Goal: Task Accomplishment & Management: Manage account settings

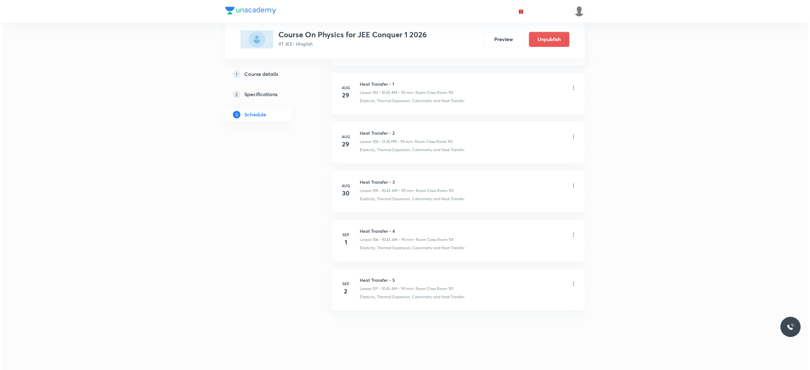
scroll to position [5450, 0]
click at [574, 285] on icon at bounding box center [572, 284] width 6 height 6
click at [525, 299] on li "Edit" at bounding box center [536, 301] width 69 height 12
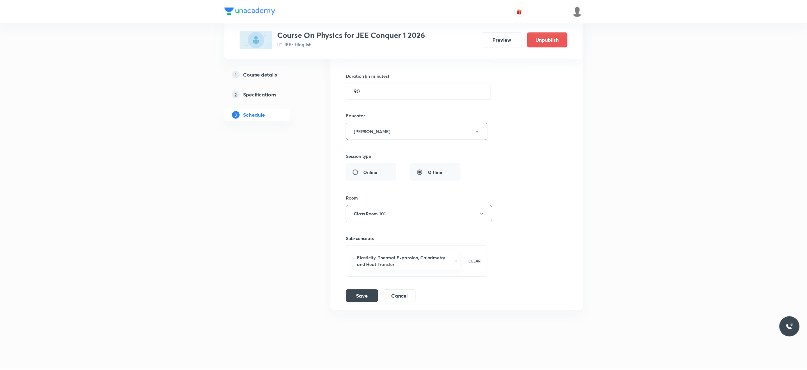
scroll to position [5410, 0]
click at [541, 110] on div "Session title 17/99 Heat Transfer - 5 ​ Schedule for Sep 2, 2025, 10:45 AM ​ Du…" at bounding box center [457, 141] width 222 height 323
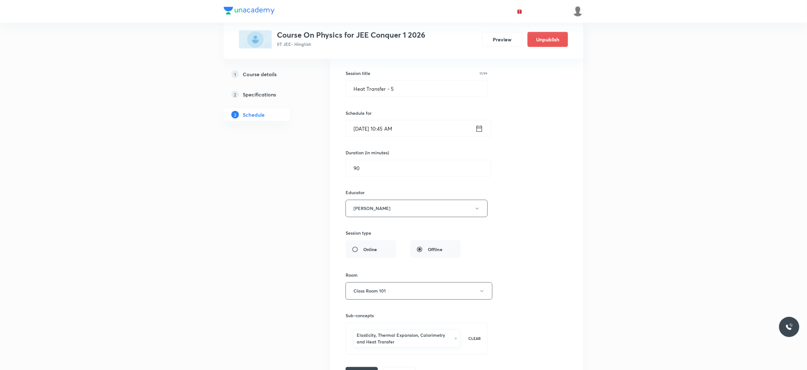
click at [480, 133] on icon at bounding box center [479, 128] width 8 height 9
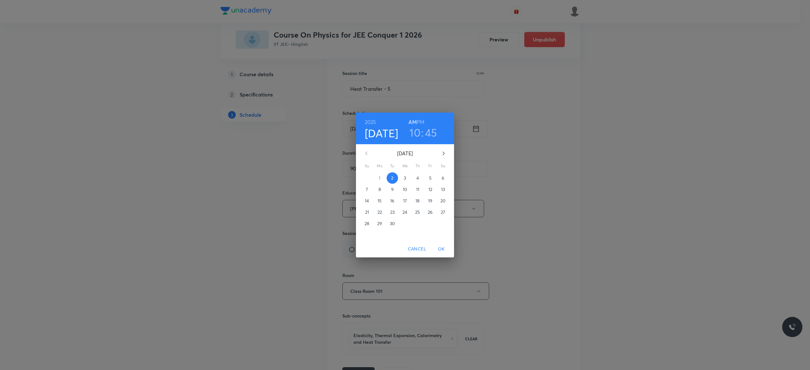
click at [406, 177] on span "3" at bounding box center [404, 178] width 11 height 6
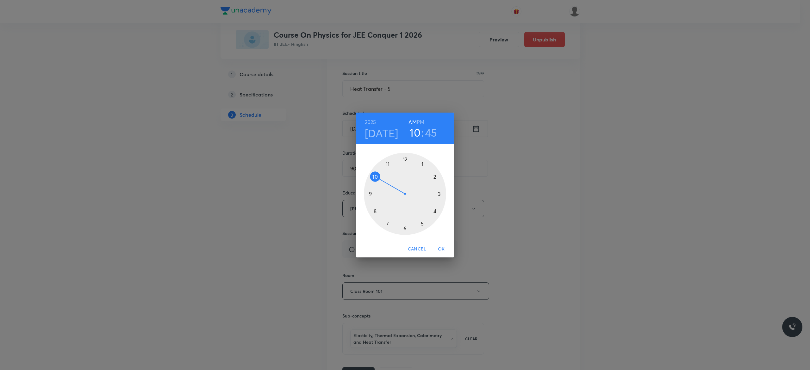
click at [373, 178] on div at bounding box center [405, 194] width 82 height 82
click at [368, 195] on div at bounding box center [405, 194] width 82 height 82
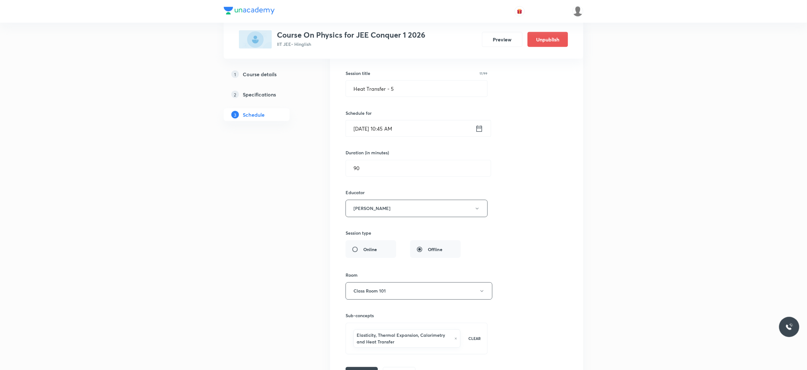
click at [556, 233] on div "Session title 17/99 Heat Transfer - 5 ​ Schedule for Sep 3, 2025, 10:45 AM ​ Du…" at bounding box center [457, 218] width 222 height 323
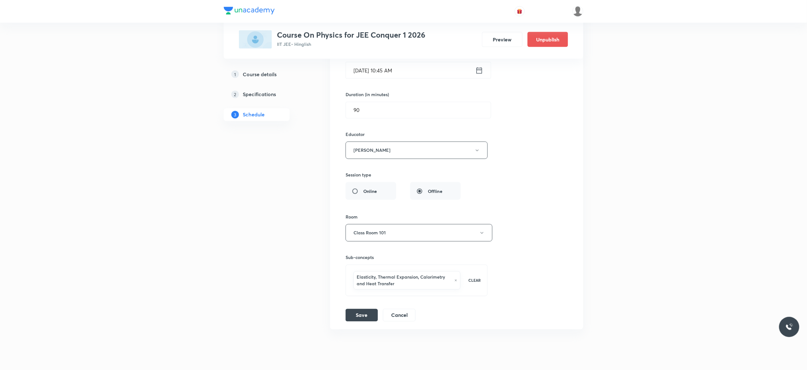
scroll to position [5410, 0]
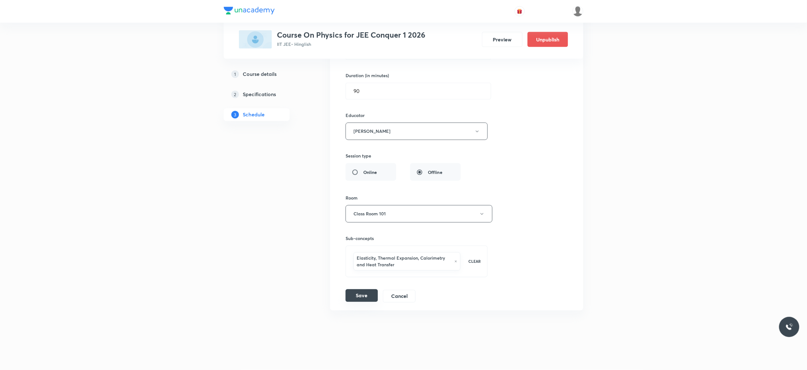
click at [361, 297] on button "Save" at bounding box center [362, 296] width 32 height 13
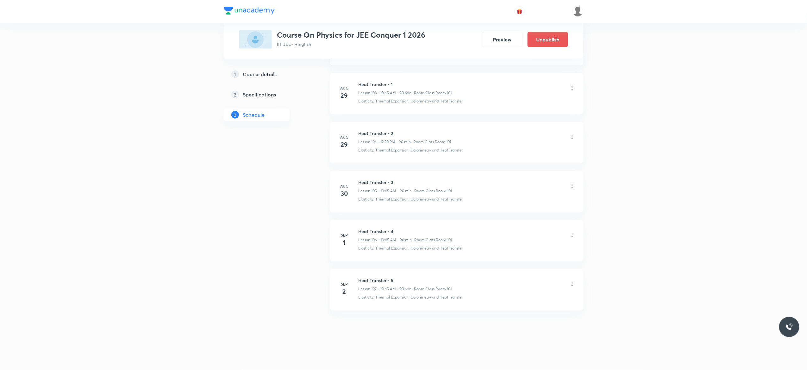
scroll to position [5118, 0]
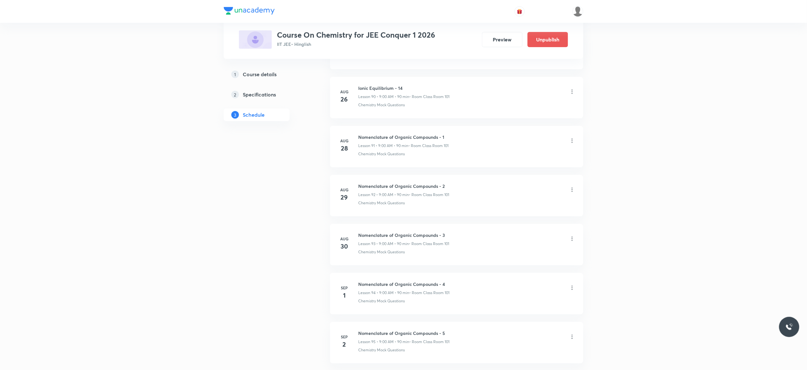
scroll to position [4819, 0]
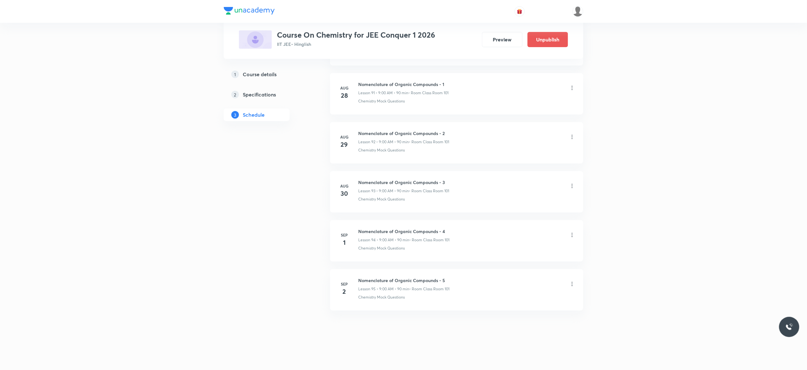
click at [573, 284] on icon at bounding box center [572, 284] width 6 height 6
click at [517, 312] on p "Delete" at bounding box center [513, 312] width 13 height 7
click at [491, 356] on button "Delete" at bounding box center [495, 356] width 56 height 15
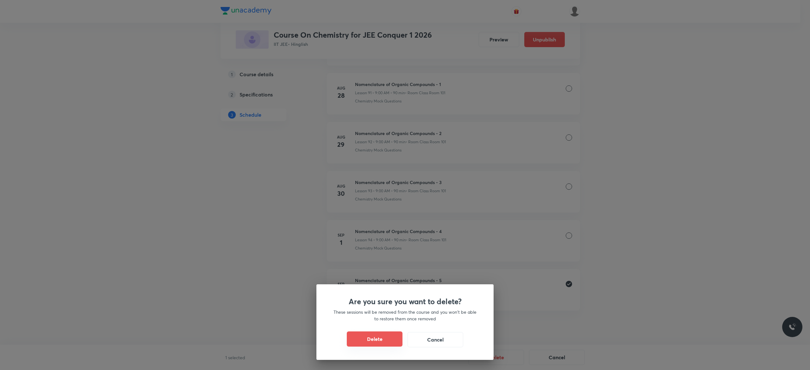
click at [380, 336] on button "Delete" at bounding box center [375, 339] width 56 height 15
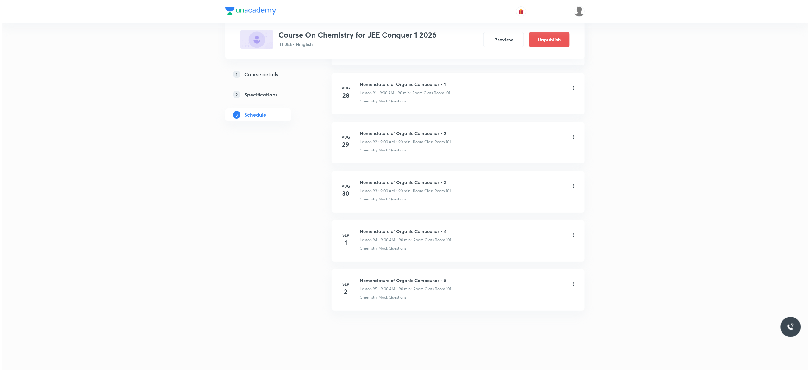
scroll to position [4770, 0]
click at [574, 285] on icon at bounding box center [572, 284] width 6 height 6
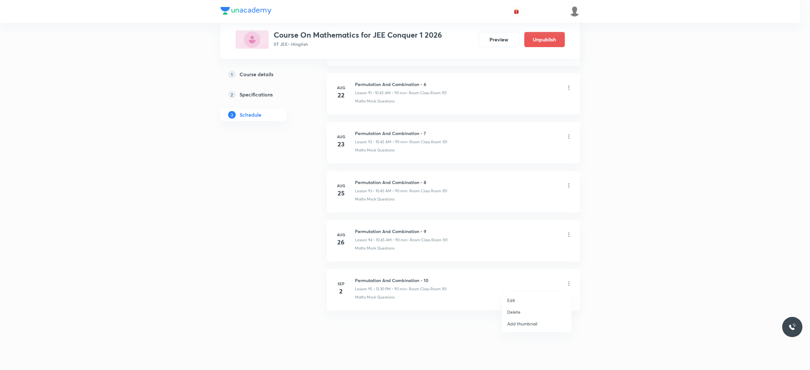
click at [517, 313] on p "Delete" at bounding box center [513, 312] width 13 height 7
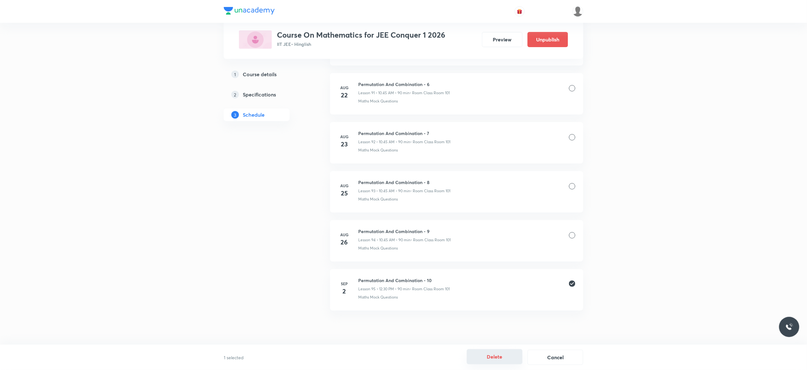
click at [490, 358] on button "Delete" at bounding box center [495, 356] width 56 height 15
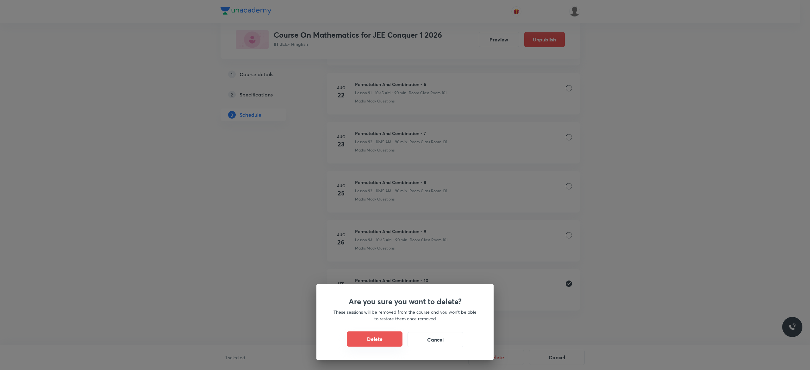
click at [380, 339] on button "Delete" at bounding box center [375, 339] width 56 height 15
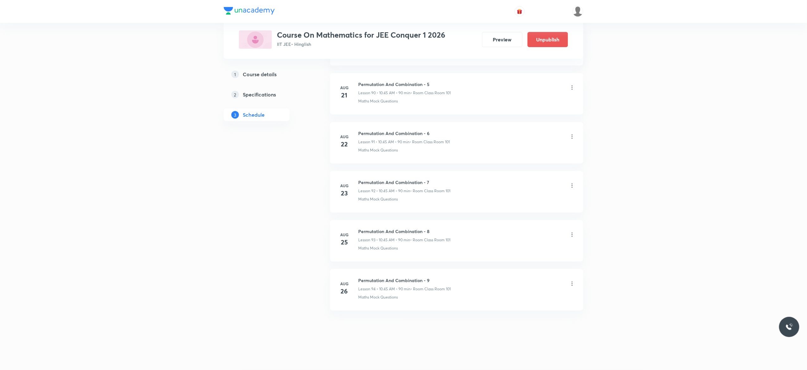
scroll to position [4770, 0]
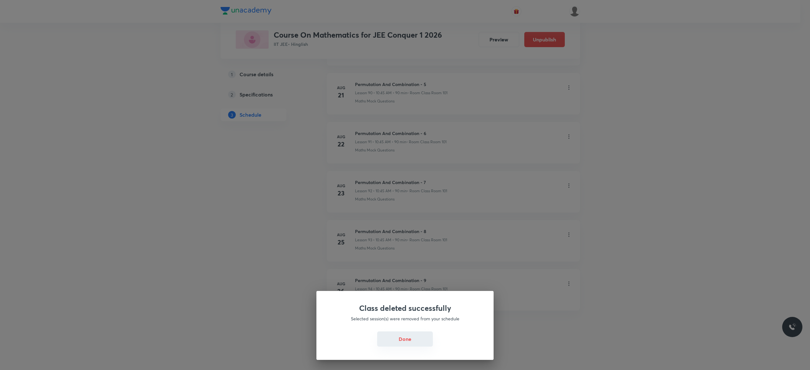
click at [407, 341] on button "Done" at bounding box center [405, 339] width 56 height 15
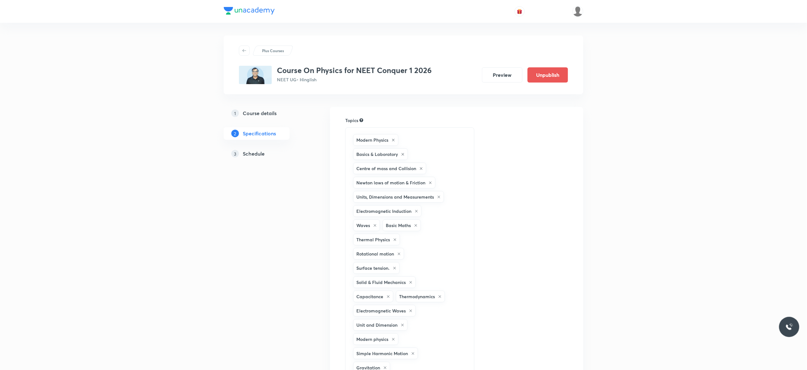
click at [250, 153] on h5 "Schedule" at bounding box center [254, 154] width 22 height 8
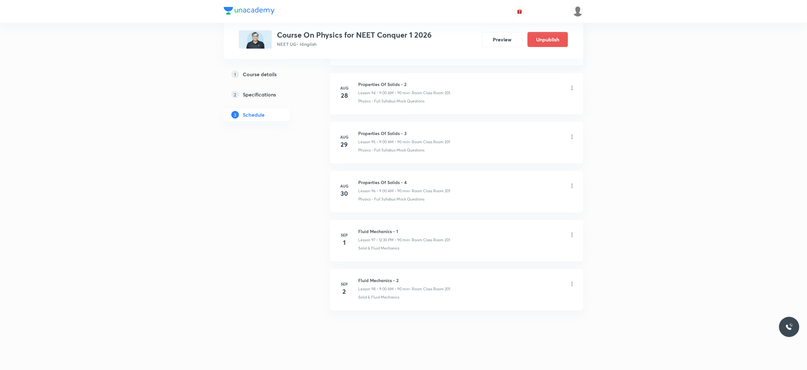
scroll to position [5007, 0]
click at [573, 286] on icon at bounding box center [572, 284] width 6 height 6
click at [518, 311] on p "Delete" at bounding box center [513, 312] width 13 height 7
click at [499, 361] on button "Delete" at bounding box center [495, 356] width 56 height 15
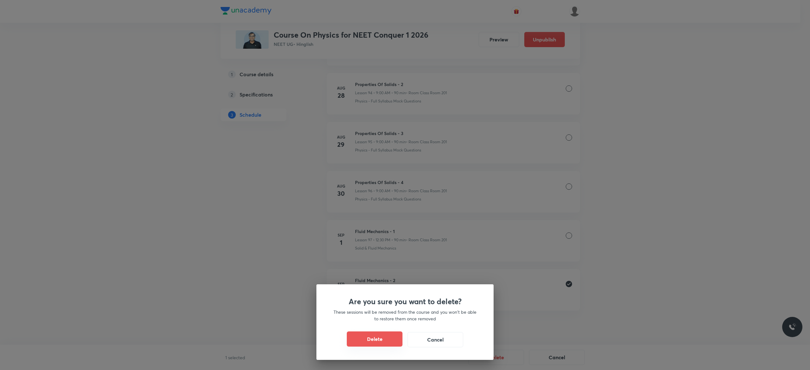
click at [380, 341] on button "Delete" at bounding box center [375, 339] width 56 height 15
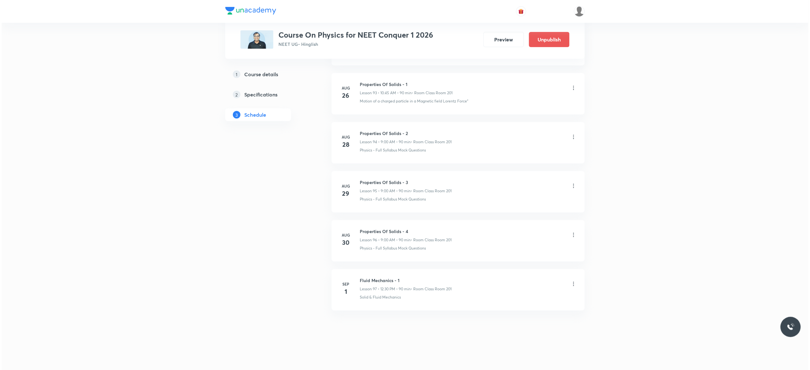
scroll to position [4958, 0]
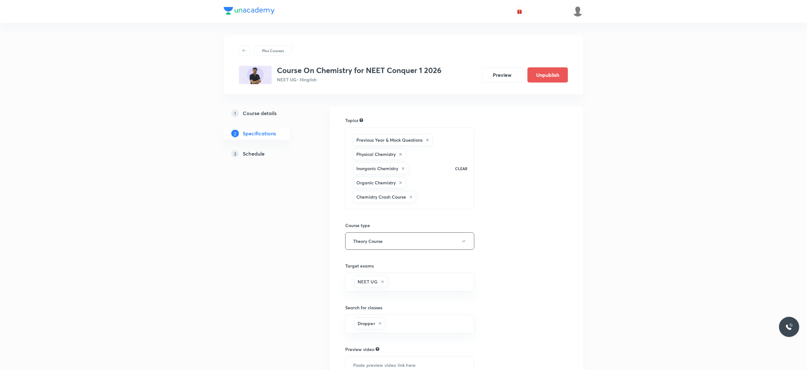
drag, startPoint x: 0, startPoint y: 0, endPoint x: 254, endPoint y: 154, distance: 297.4
click at [254, 154] on h5 "Schedule" at bounding box center [254, 154] width 22 height 8
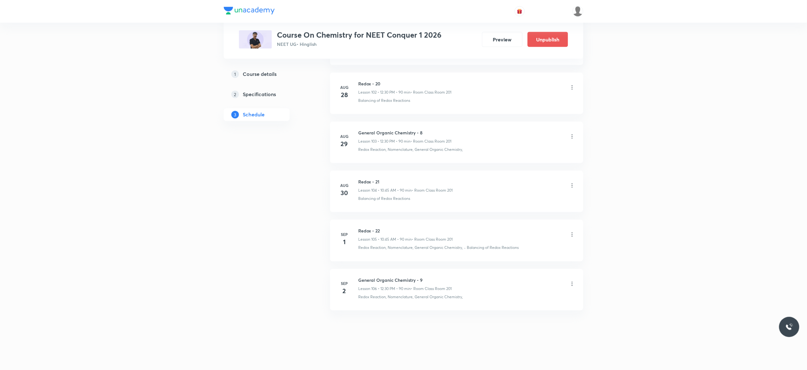
scroll to position [5401, 0]
click at [574, 287] on icon at bounding box center [572, 284] width 6 height 6
click at [515, 312] on p "Delete" at bounding box center [513, 312] width 13 height 7
click at [493, 358] on button "Delete" at bounding box center [495, 356] width 56 height 15
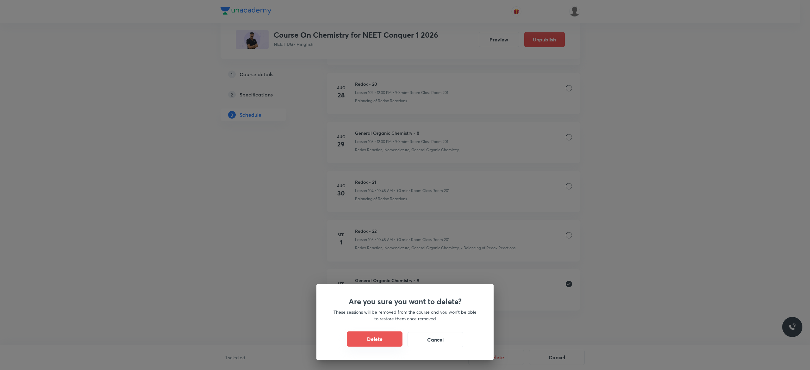
click at [372, 339] on button "Delete" at bounding box center [375, 339] width 56 height 15
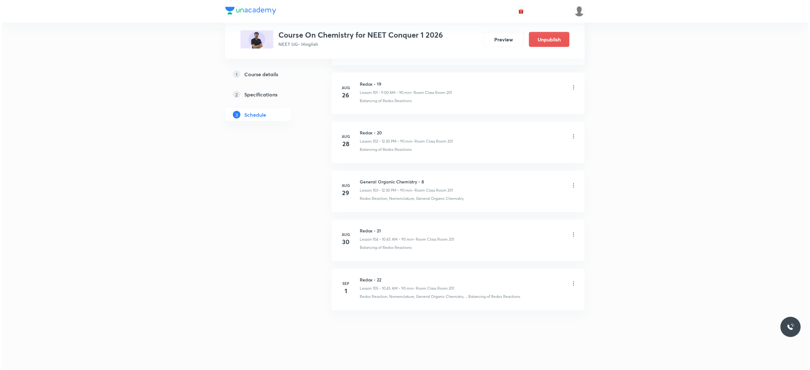
scroll to position [5352, 0]
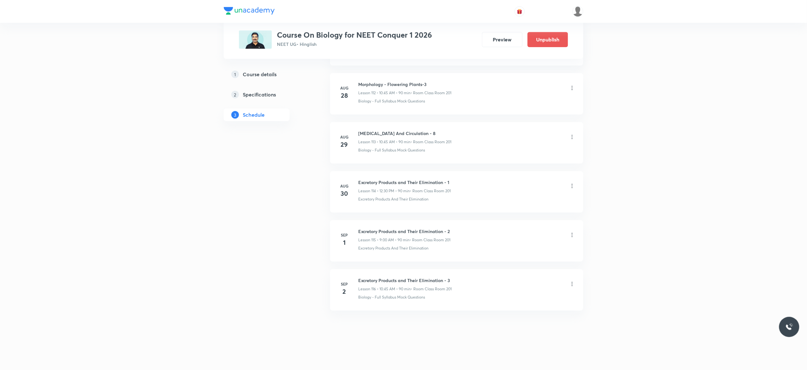
scroll to position [5894, 0]
click at [573, 285] on icon at bounding box center [572, 284] width 6 height 6
click at [518, 310] on p "Delete" at bounding box center [513, 312] width 13 height 7
click at [499, 356] on button "Delete" at bounding box center [495, 356] width 56 height 15
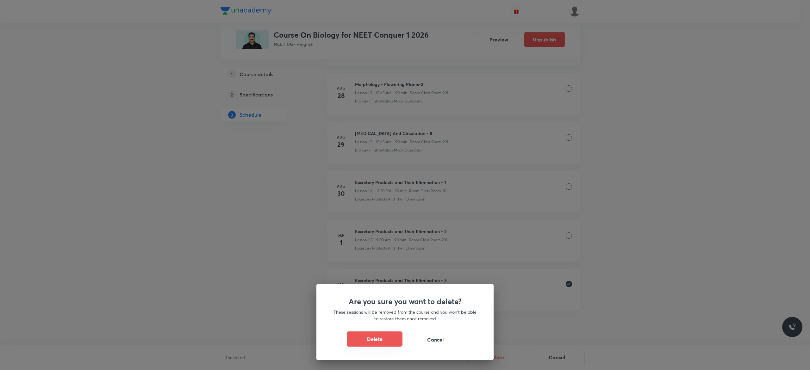
click at [379, 334] on button "Delete" at bounding box center [375, 339] width 56 height 15
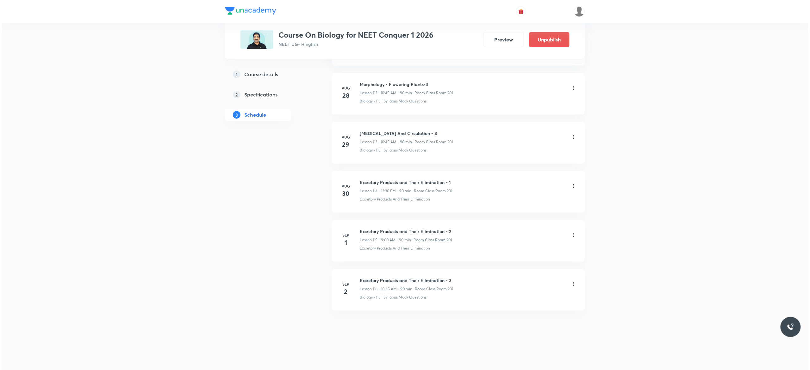
scroll to position [5845, 0]
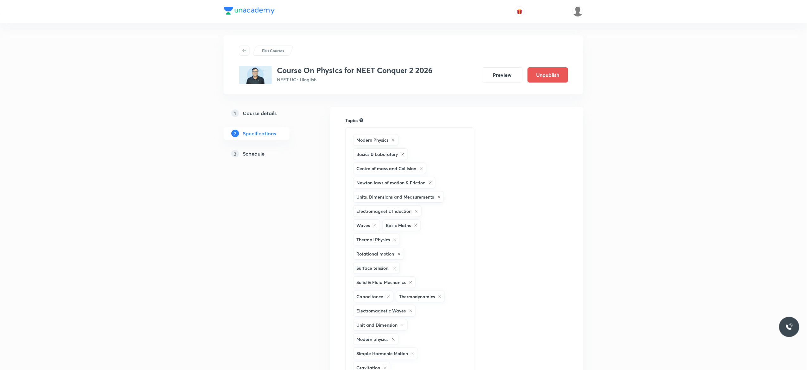
click at [254, 153] on h5 "Schedule" at bounding box center [254, 154] width 22 height 8
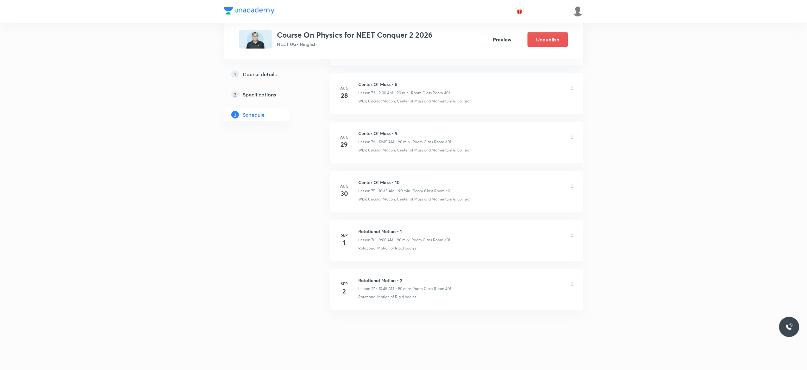
scroll to position [3972, 0]
click at [573, 287] on icon at bounding box center [572, 284] width 6 height 6
click at [519, 311] on p "Delete" at bounding box center [513, 312] width 13 height 7
click at [498, 360] on button "Delete" at bounding box center [495, 356] width 56 height 15
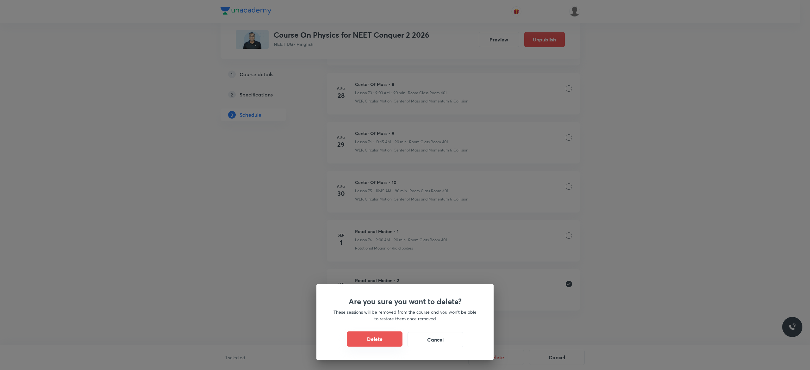
click at [379, 337] on button "Delete" at bounding box center [375, 339] width 56 height 15
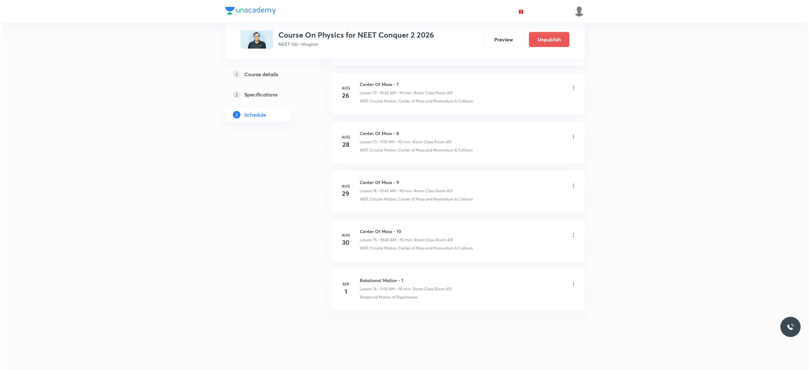
scroll to position [3923, 0]
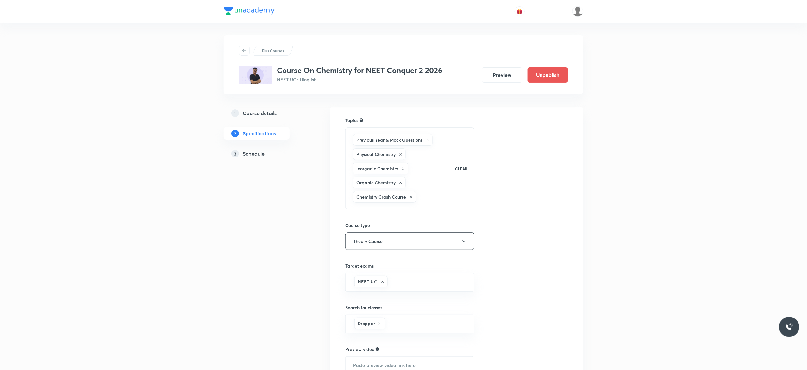
drag, startPoint x: 0, startPoint y: 0, endPoint x: 249, endPoint y: 155, distance: 293.3
click at [249, 155] on h5 "Schedule" at bounding box center [254, 154] width 22 height 8
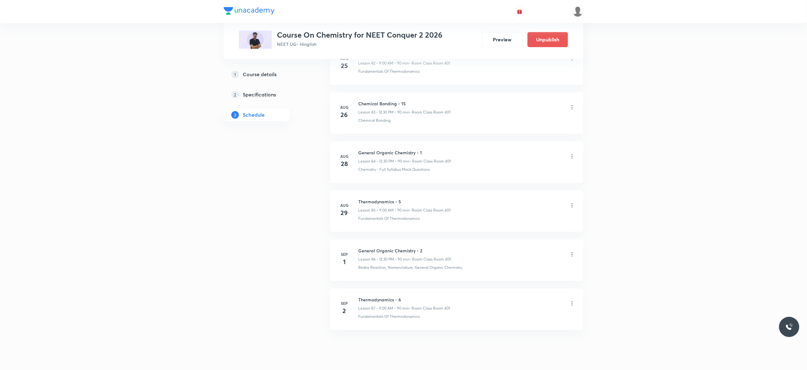
scroll to position [4465, 0]
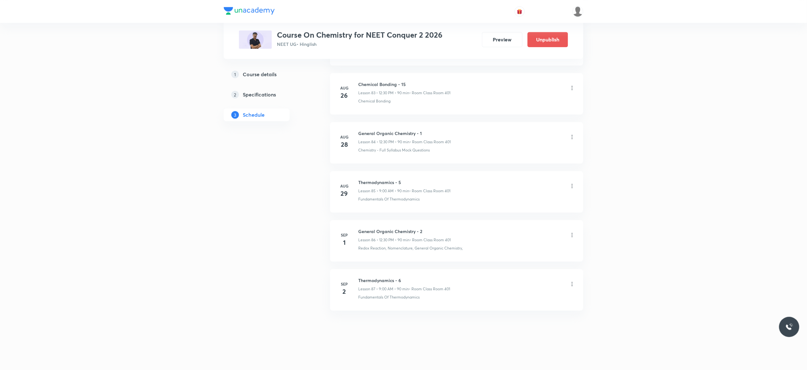
click at [573, 285] on icon at bounding box center [572, 284] width 6 height 6
click at [512, 310] on p "Delete" at bounding box center [513, 312] width 13 height 7
click at [498, 357] on button "Delete" at bounding box center [495, 356] width 56 height 15
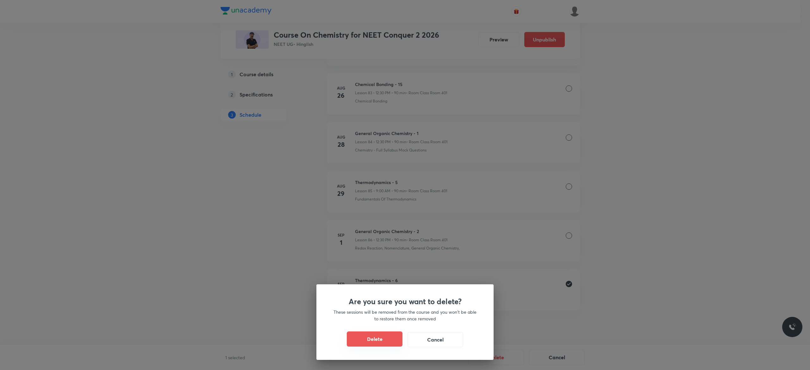
click at [383, 336] on button "Delete" at bounding box center [375, 339] width 56 height 15
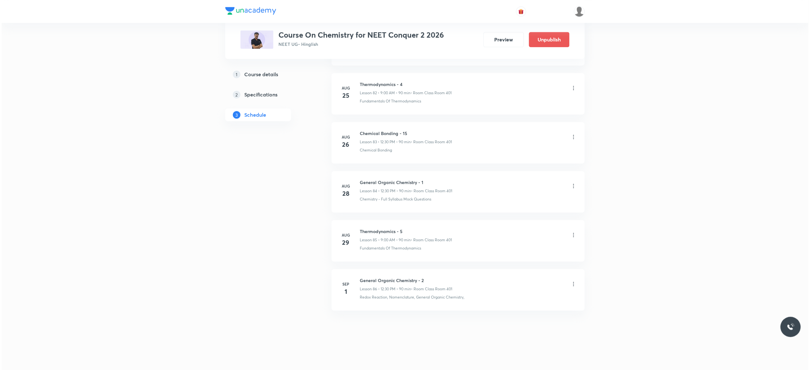
scroll to position [4416, 0]
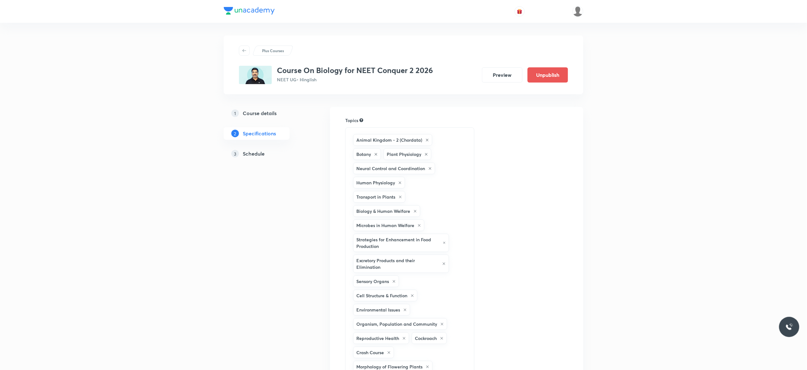
click at [254, 153] on h5 "Schedule" at bounding box center [254, 154] width 22 height 8
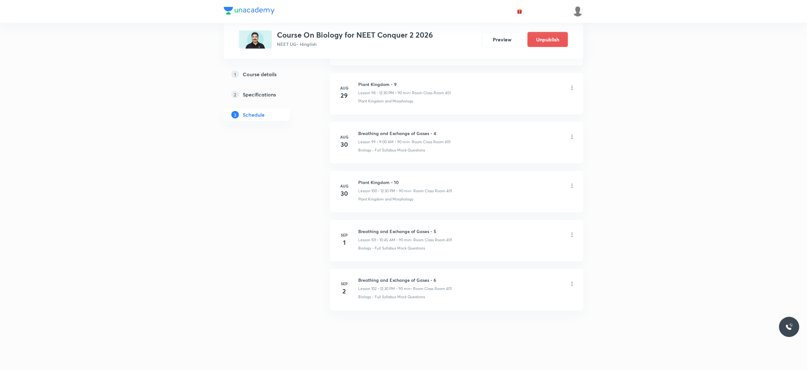
scroll to position [5204, 0]
click at [572, 286] on icon at bounding box center [572, 284] width 1 height 4
click at [515, 310] on p "Delete" at bounding box center [513, 312] width 13 height 7
click at [498, 358] on button "Delete" at bounding box center [495, 356] width 56 height 15
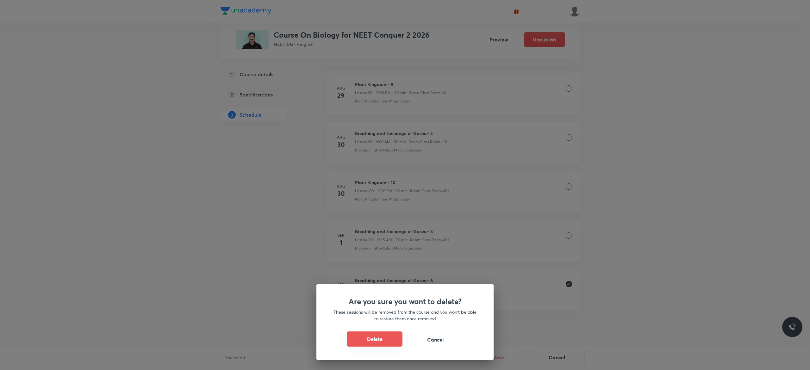
click at [367, 339] on button "Delete" at bounding box center [375, 339] width 56 height 15
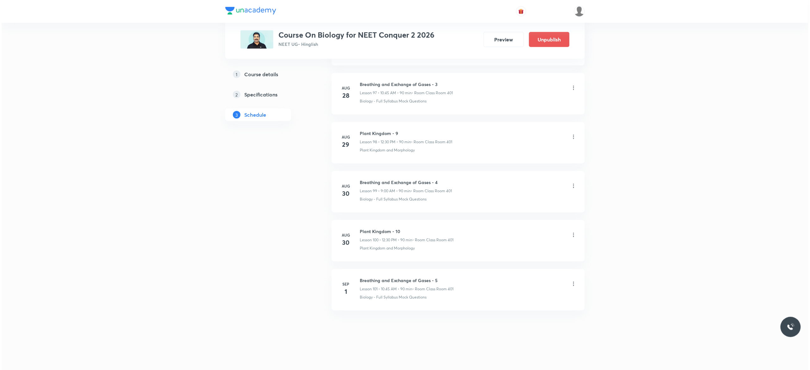
scroll to position [5155, 0]
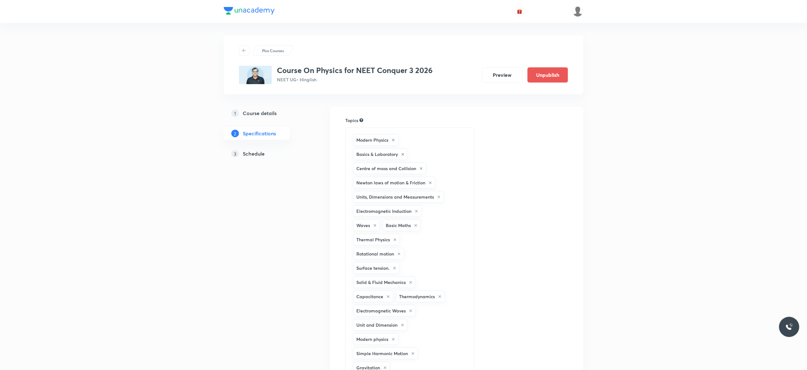
drag, startPoint x: 0, startPoint y: 0, endPoint x: 255, endPoint y: 154, distance: 297.9
click at [255, 154] on h5 "Schedule" at bounding box center [254, 154] width 22 height 8
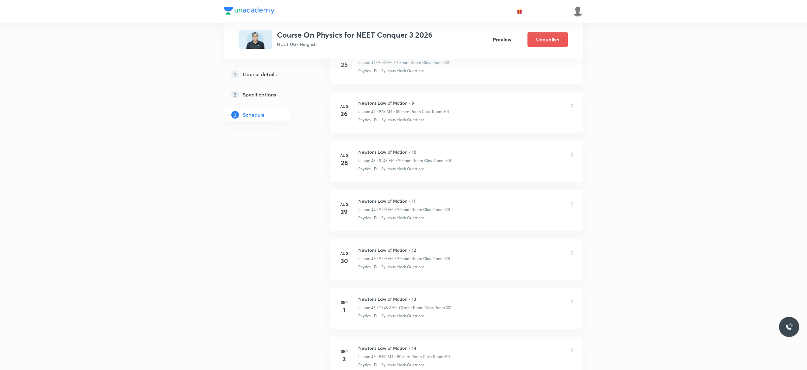
scroll to position [2494, 0]
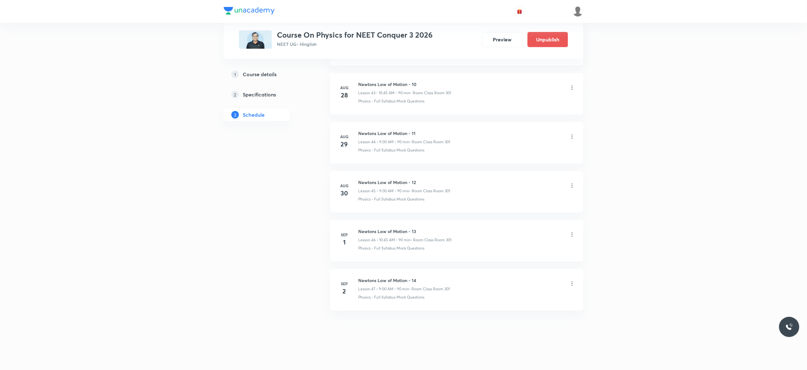
click at [572, 284] on icon at bounding box center [572, 284] width 6 height 6
click at [517, 311] on p "Delete" at bounding box center [513, 312] width 13 height 7
click at [496, 357] on button "Delete" at bounding box center [495, 356] width 56 height 15
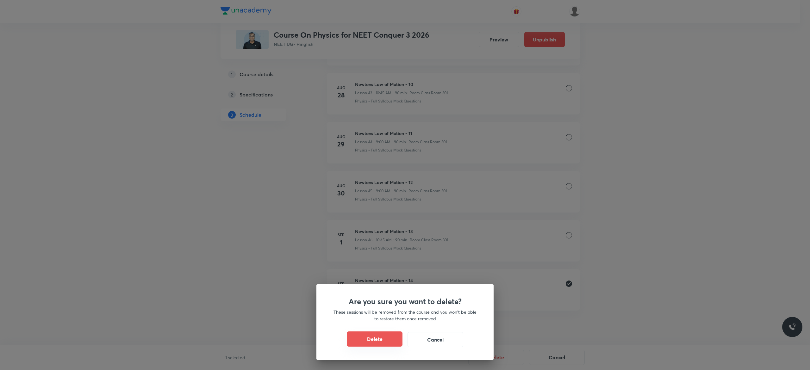
click at [371, 338] on button "Delete" at bounding box center [375, 339] width 56 height 15
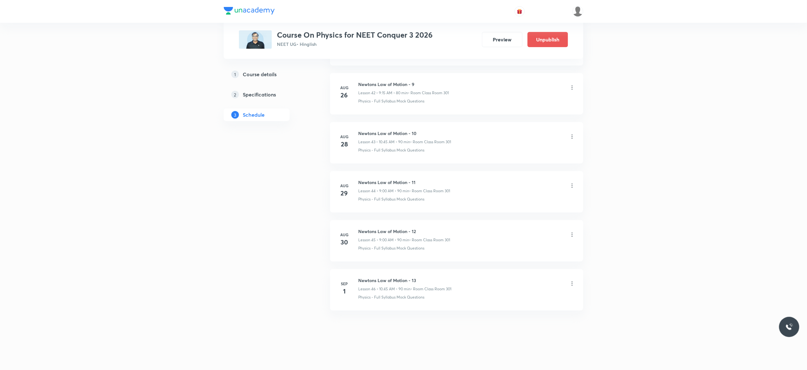
scroll to position [2445, 0]
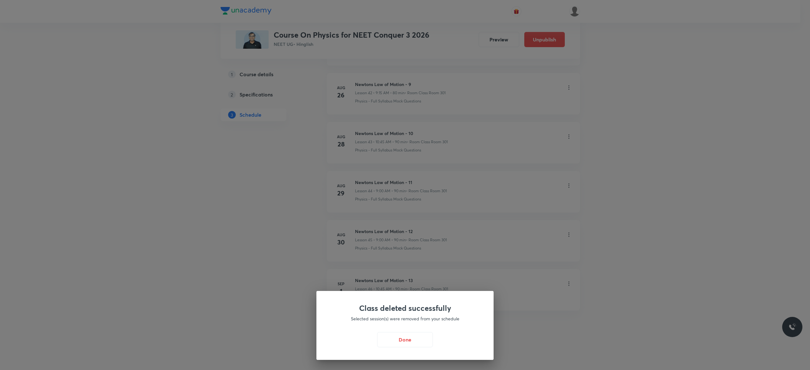
click at [403, 347] on div "Done" at bounding box center [405, 339] width 147 height 15
click at [403, 342] on button "Done" at bounding box center [405, 339] width 56 height 15
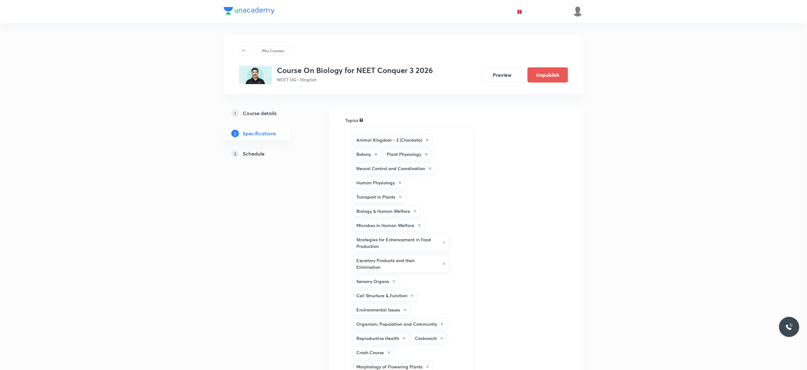
click at [250, 157] on h5 "Schedule" at bounding box center [254, 154] width 22 height 8
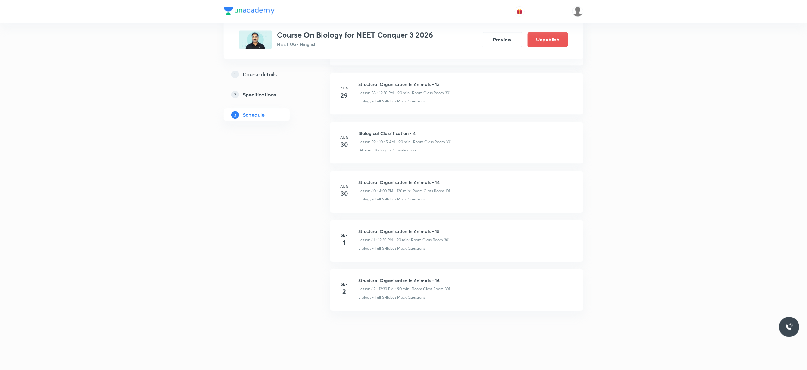
scroll to position [3234, 0]
click at [574, 283] on icon at bounding box center [572, 284] width 6 height 6
click at [517, 312] on p "Delete" at bounding box center [513, 312] width 13 height 7
click at [499, 357] on button "Delete" at bounding box center [495, 356] width 56 height 15
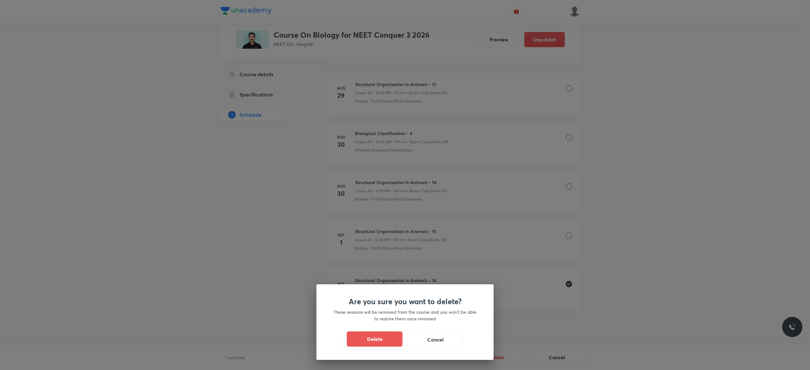
click at [372, 337] on button "Delete" at bounding box center [375, 339] width 56 height 15
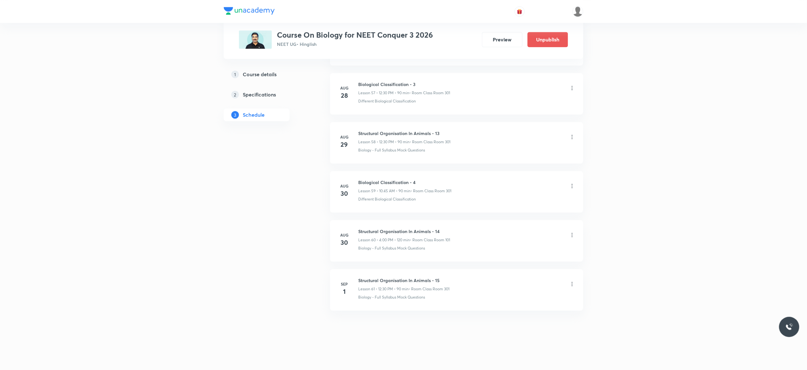
scroll to position [3184, 0]
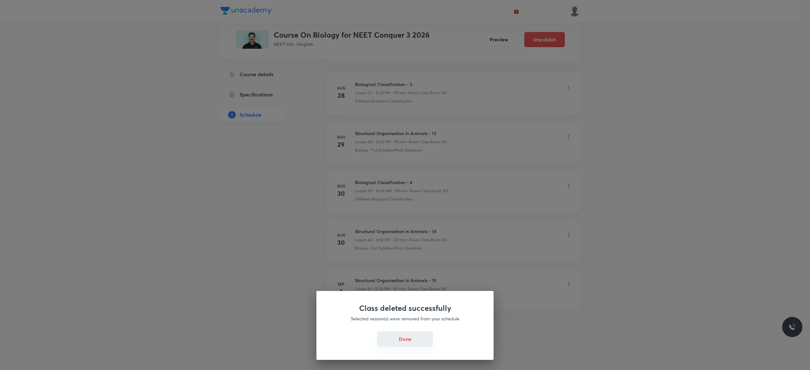
click at [398, 344] on button "Done" at bounding box center [405, 339] width 56 height 15
